Goal: Task Accomplishment & Management: Manage account settings

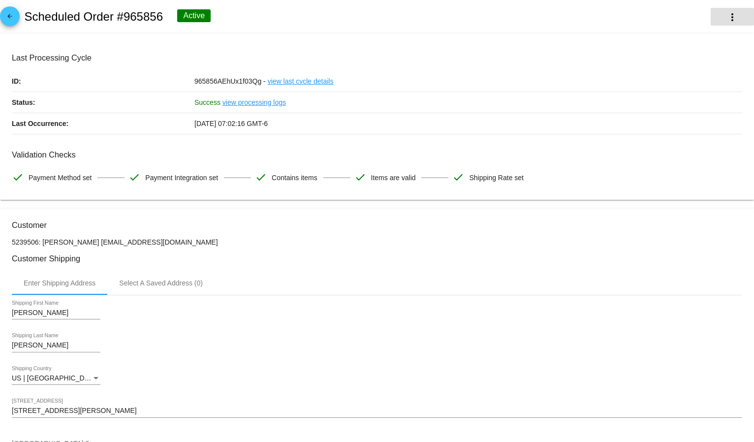
click at [731, 15] on button "more_vert" at bounding box center [732, 17] width 43 height 18
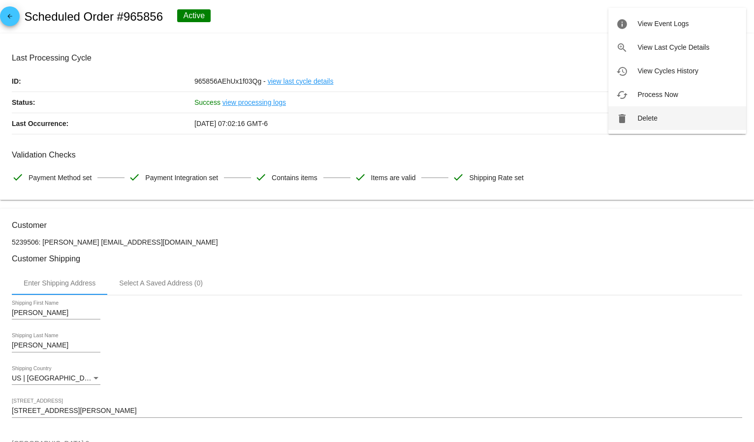
click at [622, 113] on mat-icon "delete" at bounding box center [622, 119] width 12 height 12
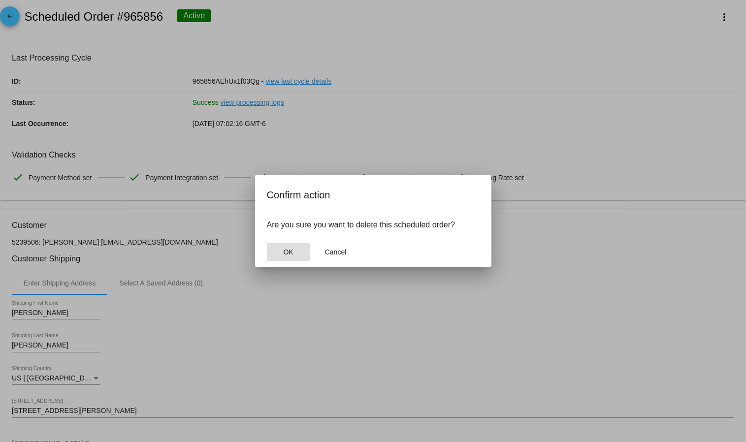
click at [284, 253] on span "OK" at bounding box center [288, 252] width 10 height 8
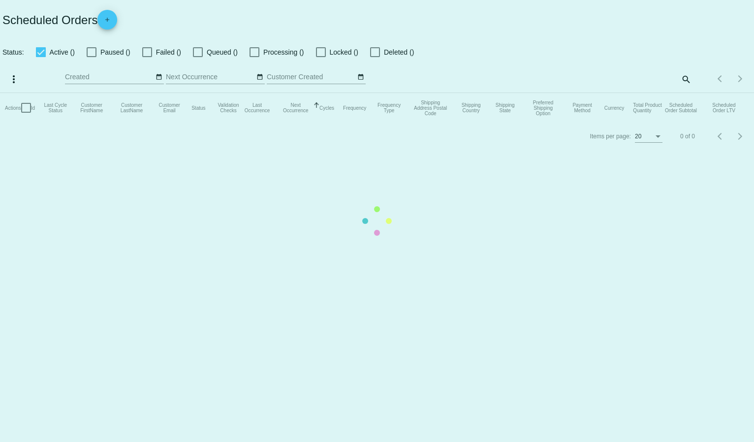
checkbox input "true"
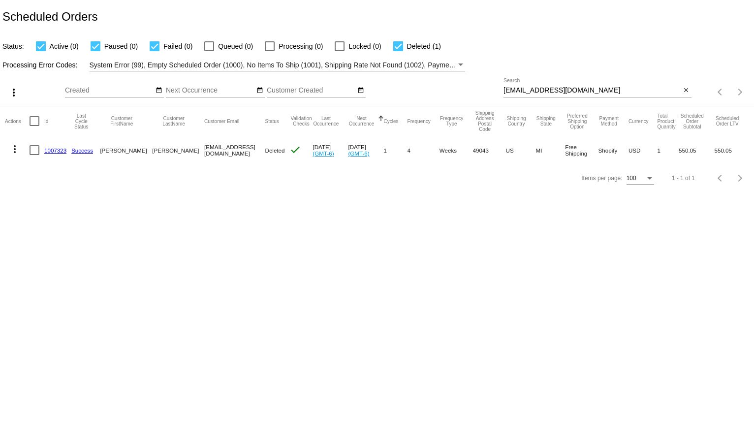
click at [529, 87] on input "[EMAIL_ADDRESS][DOMAIN_NAME]" at bounding box center [592, 91] width 178 height 8
paste input "[EMAIL_ADDRESS]"
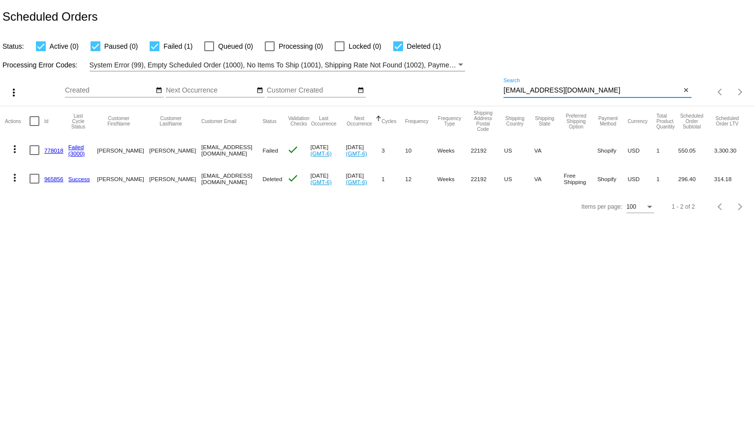
type input "[EMAIL_ADDRESS][DOMAIN_NAME]"
click at [11, 147] on mat-icon "more_vert" at bounding box center [15, 149] width 12 height 12
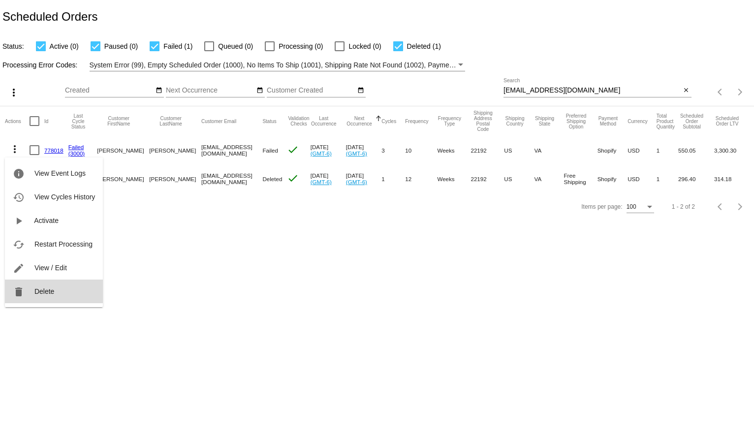
click at [37, 284] on button "delete Delete" at bounding box center [54, 292] width 98 height 24
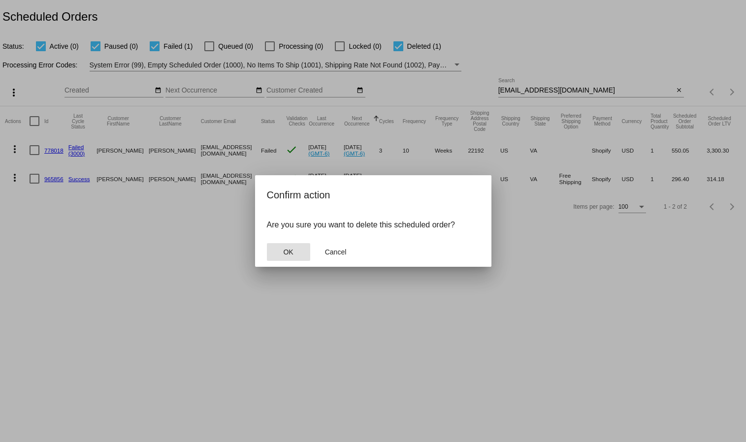
click at [311, 246] on mat-dialog-actions "OK Cancel" at bounding box center [373, 252] width 213 height 30
click at [290, 254] on span "OK" at bounding box center [288, 252] width 10 height 8
